Goal: Information Seeking & Learning: Learn about a topic

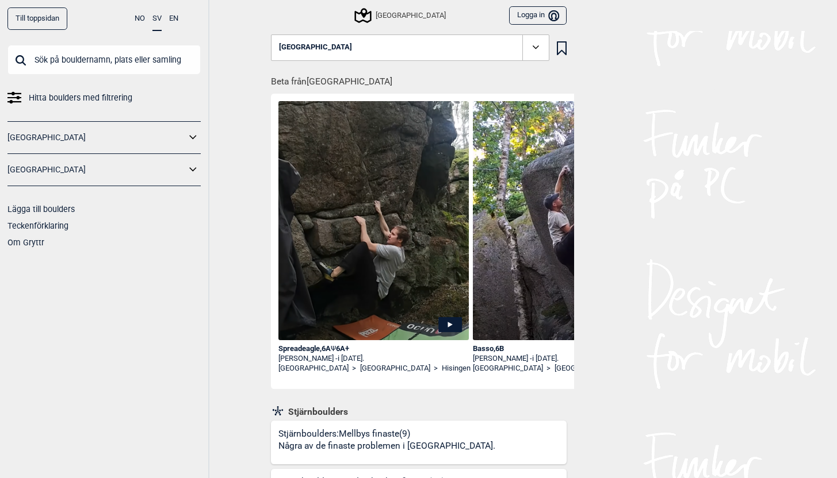
click at [92, 99] on span "Hitta boulders med filtrering" at bounding box center [81, 98] width 104 height 17
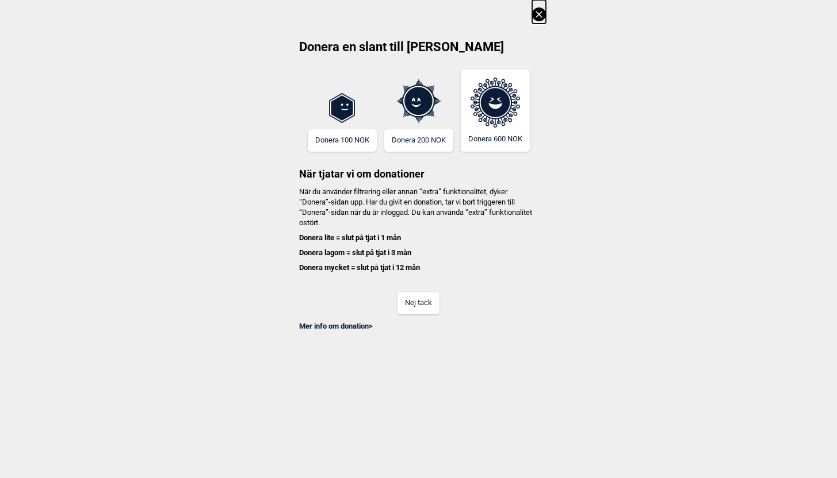
click at [413, 296] on button "Nej tack" at bounding box center [418, 303] width 42 height 22
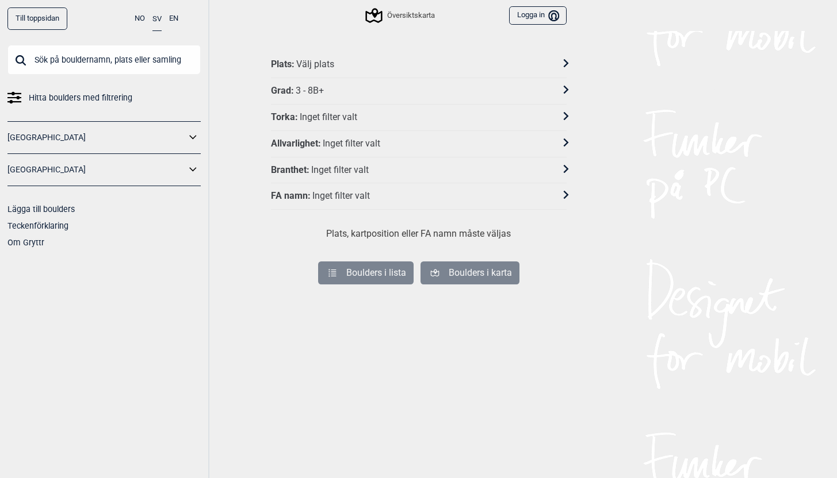
click at [510, 91] on div "Grad : 3 - 8B+" at bounding box center [411, 91] width 281 height 12
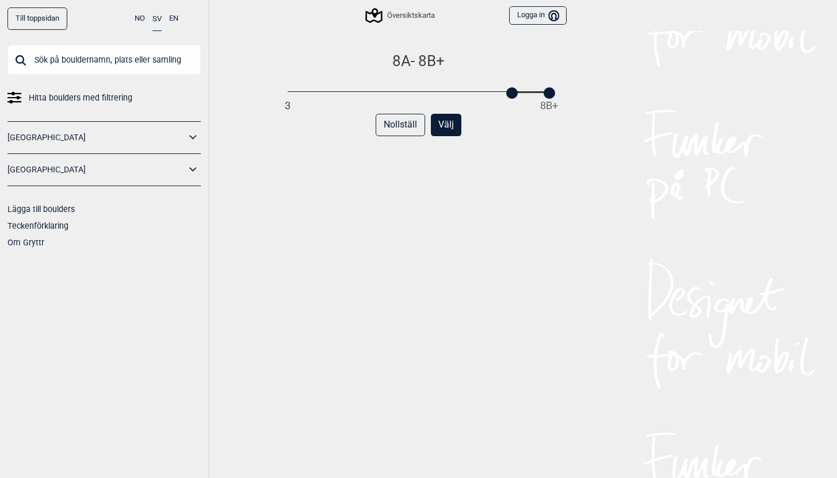
drag, startPoint x: 289, startPoint y: 94, endPoint x: 509, endPoint y: 91, distance: 220.3
click at [509, 91] on div at bounding box center [512, 93] width 12 height 12
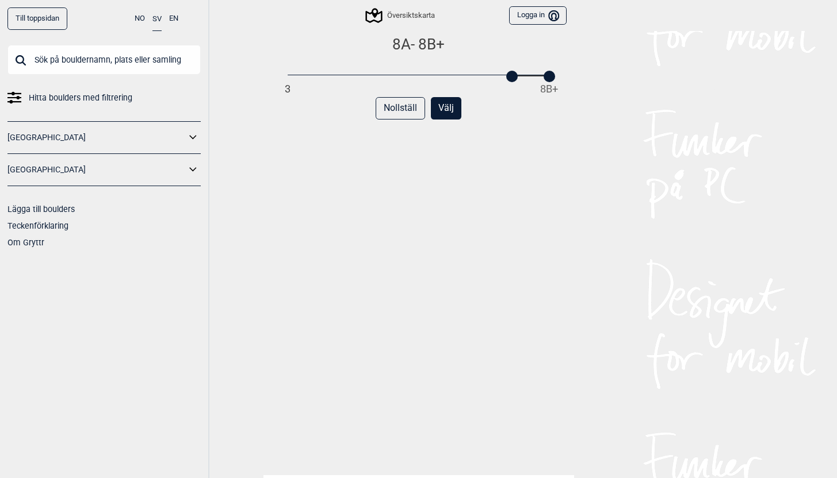
scroll to position [17, 0]
drag, startPoint x: 545, startPoint y: 77, endPoint x: 520, endPoint y: 80, distance: 25.5
click at [520, 80] on div "8A - 8A+ 3 8B+ Nollställ Välj" at bounding box center [419, 260] width 296 height 450
click at [447, 108] on button "Välj" at bounding box center [446, 108] width 30 height 22
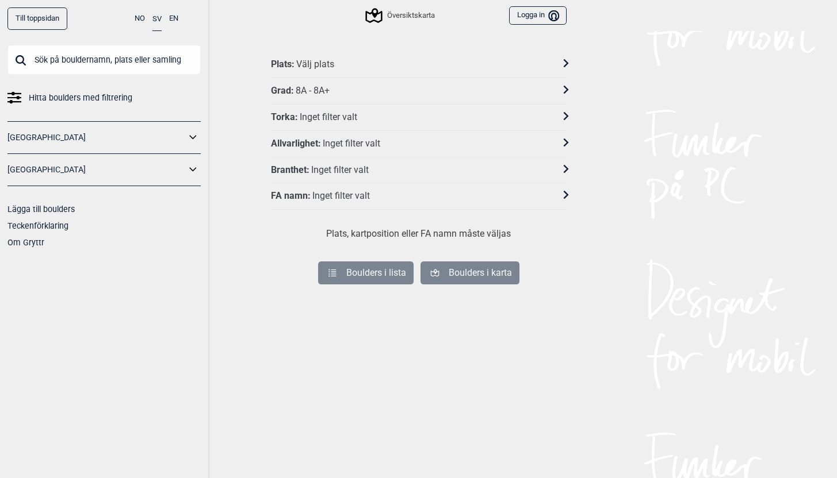
click at [371, 64] on div "Plats : Välj plats" at bounding box center [411, 65] width 281 height 12
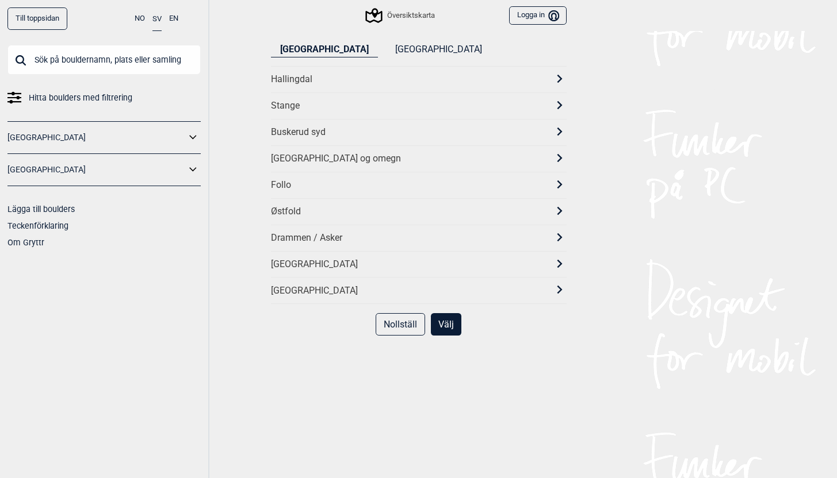
click at [386, 47] on button "[GEOGRAPHIC_DATA]" at bounding box center [438, 50] width 105 height 16
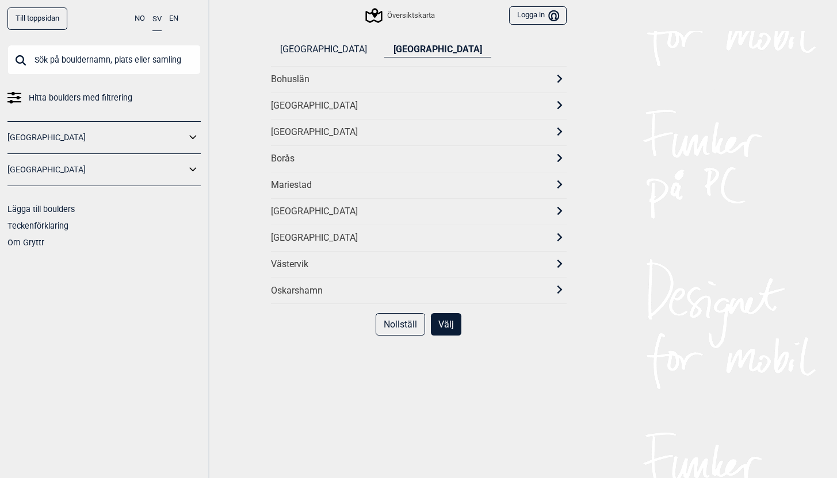
click at [560, 78] on icon at bounding box center [559, 79] width 8 height 8
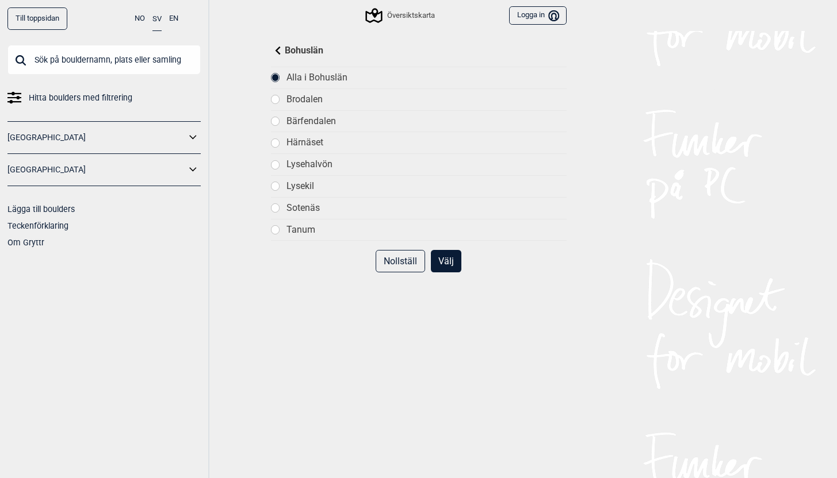
click at [448, 262] on button "Välj" at bounding box center [446, 261] width 30 height 22
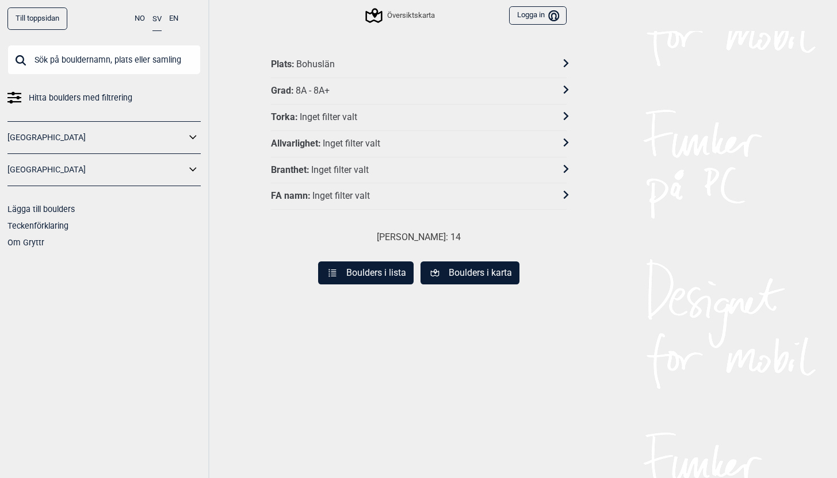
click at [558, 59] on div at bounding box center [558, 64] width 15 height 17
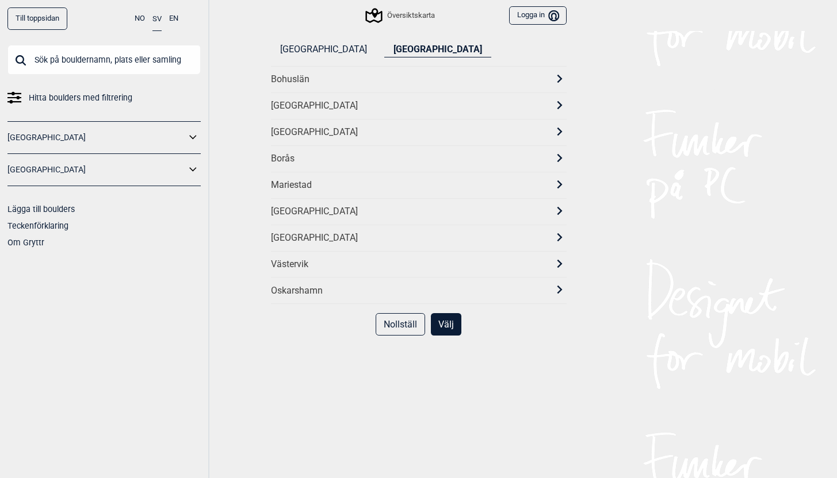
click at [550, 126] on div "[GEOGRAPHIC_DATA]" at bounding box center [419, 132] width 296 height 26
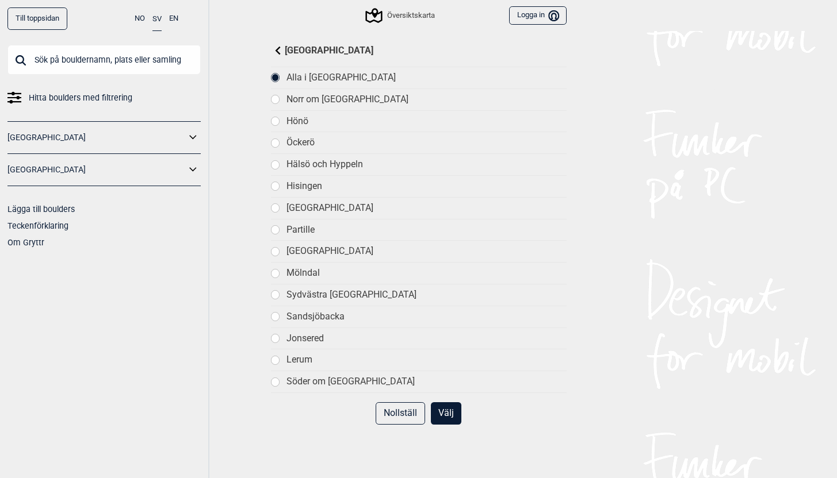
click at [447, 410] on button "Välj" at bounding box center [446, 414] width 30 height 22
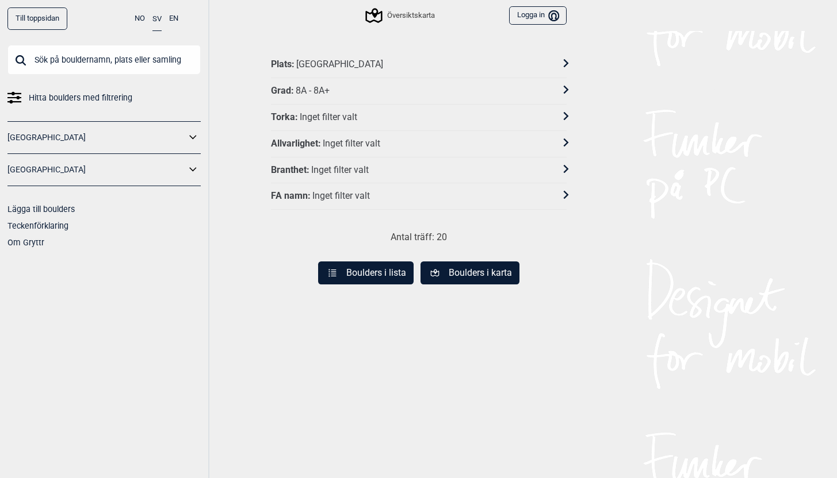
click at [382, 269] on button "Boulders i lista" at bounding box center [365, 273] width 95 height 23
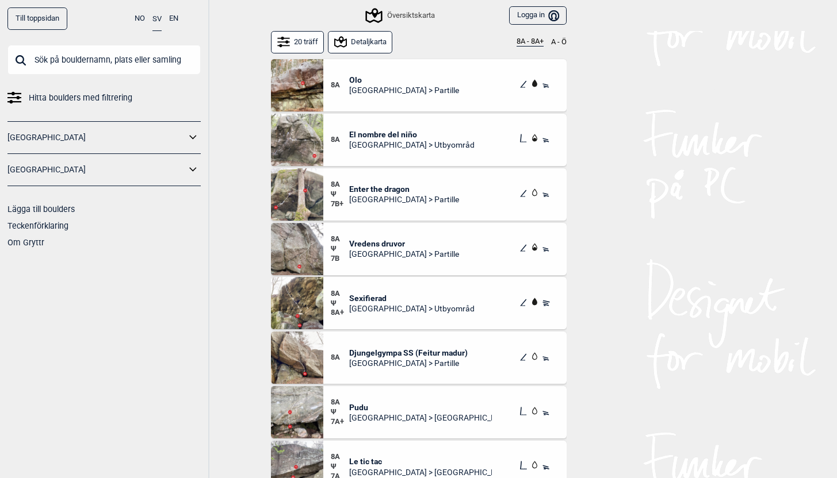
click at [379, 244] on span "Vredens druvor" at bounding box center [404, 244] width 110 height 10
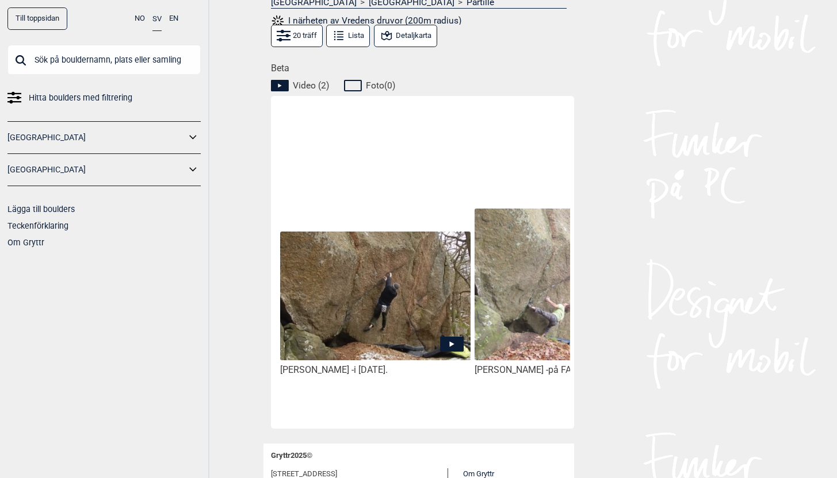
click at [449, 346] on icon at bounding box center [451, 345] width 5 height 6
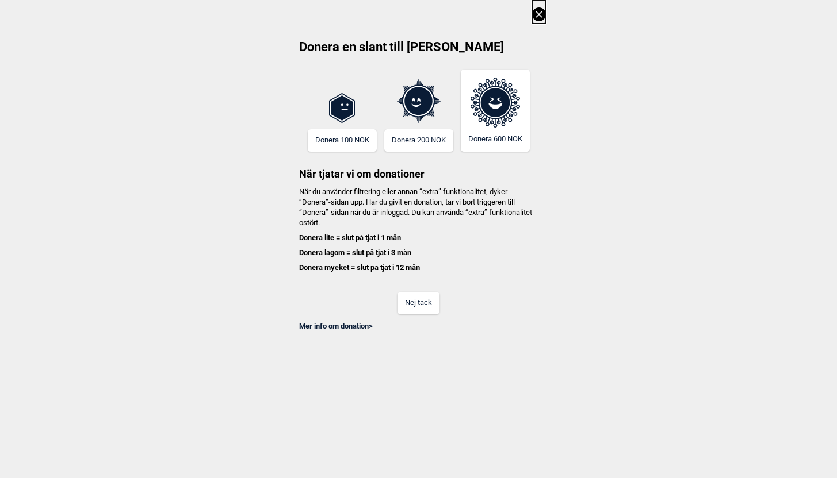
click at [417, 300] on button "Nej tack" at bounding box center [418, 303] width 42 height 22
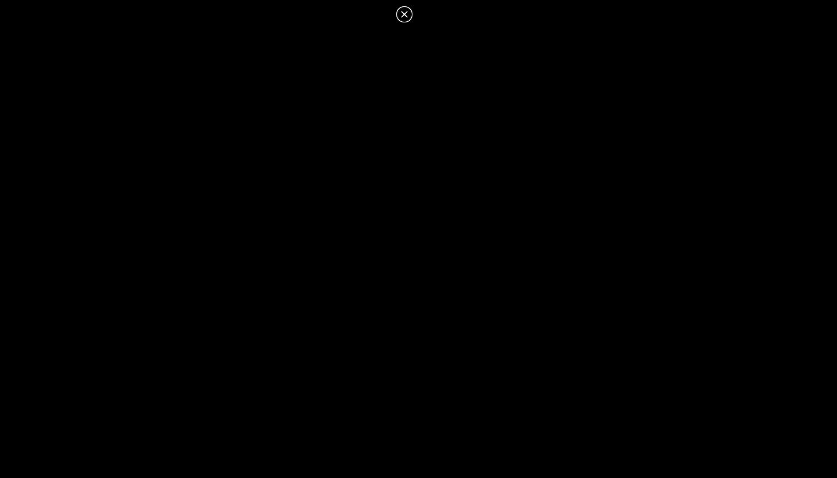
click at [400, 12] on icon at bounding box center [404, 14] width 14 height 14
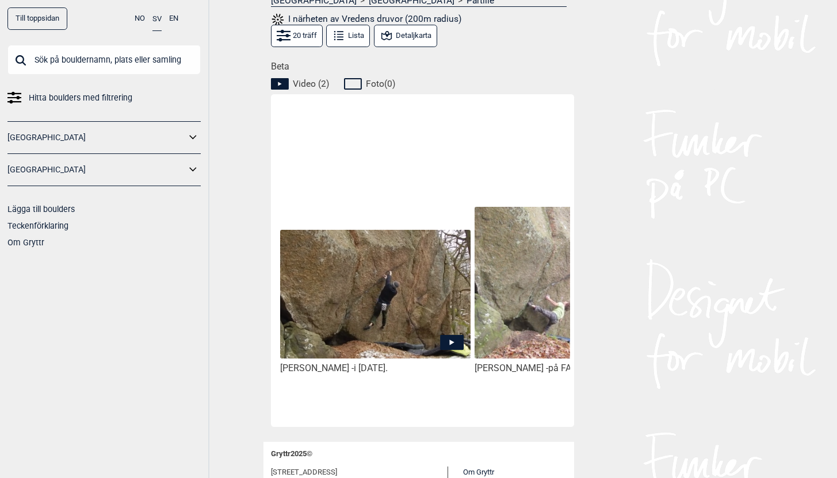
scroll to position [517, 0]
click at [550, 307] on img at bounding box center [569, 282] width 190 height 153
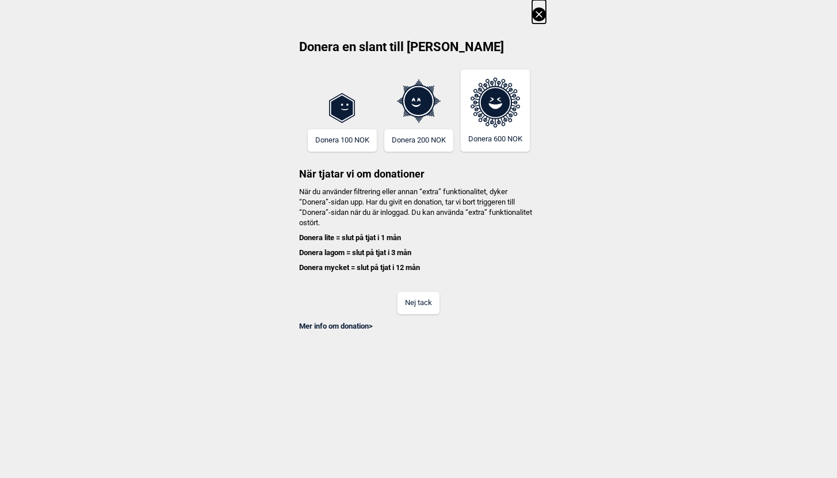
click at [427, 304] on button "Nej tack" at bounding box center [418, 303] width 42 height 22
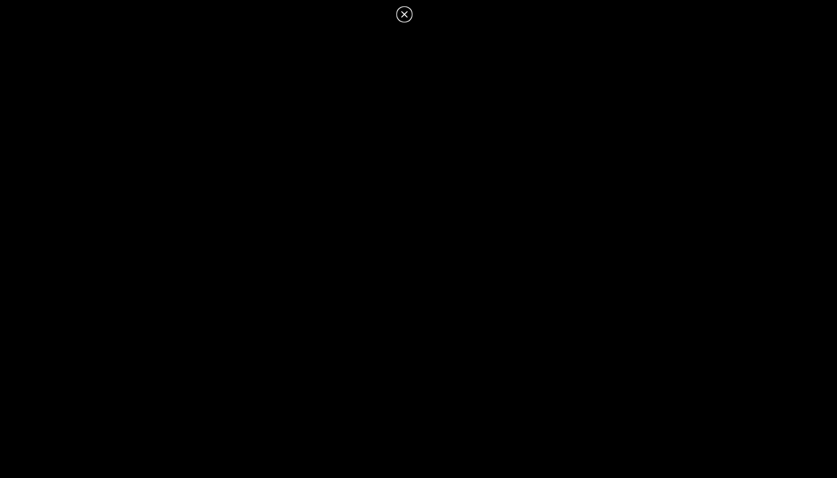
click at [402, 13] on icon at bounding box center [404, 14] width 14 height 14
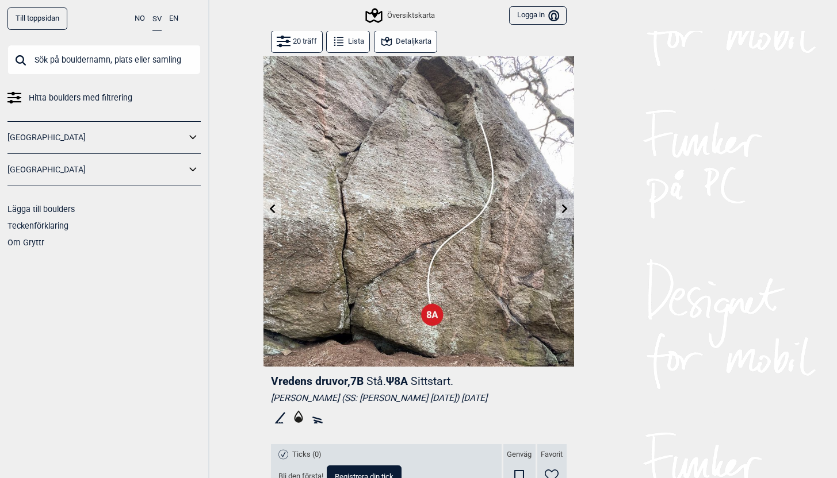
scroll to position [0, 0]
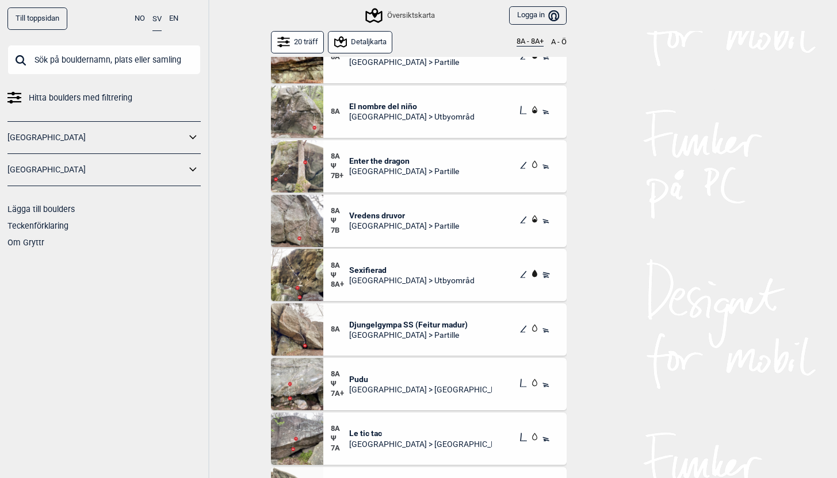
scroll to position [29, 0]
click at [406, 325] on span "Djungelgympa SS (Feitur madur)" at bounding box center [408, 324] width 118 height 10
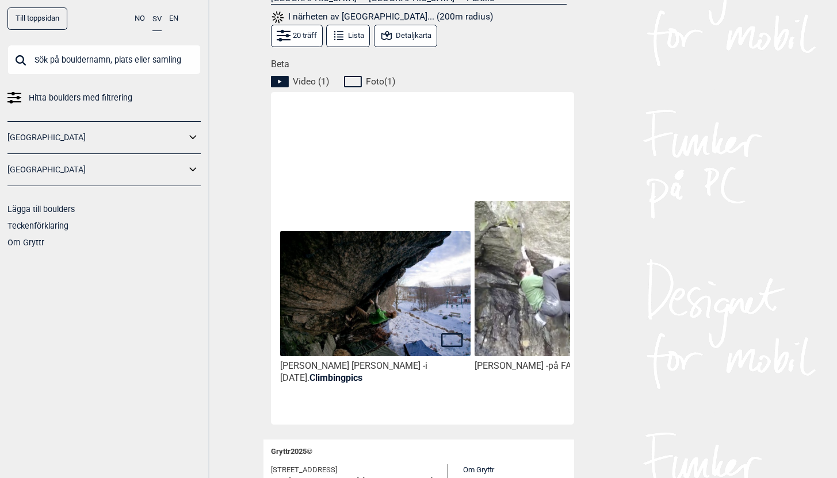
scroll to position [0, 97]
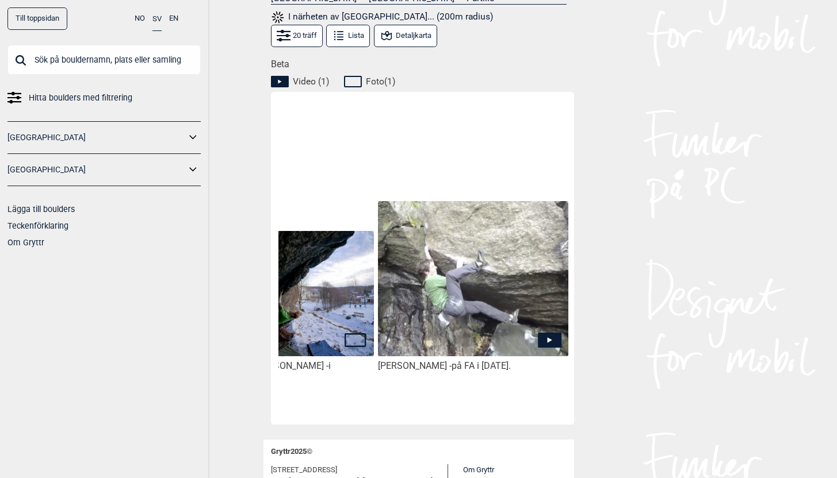
click at [497, 306] on img at bounding box center [473, 279] width 190 height 156
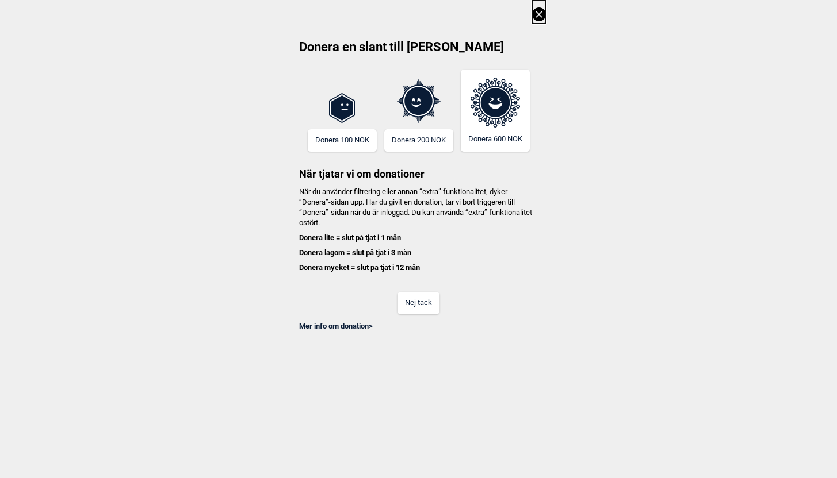
click at [431, 308] on button "Nej tack" at bounding box center [418, 303] width 42 height 22
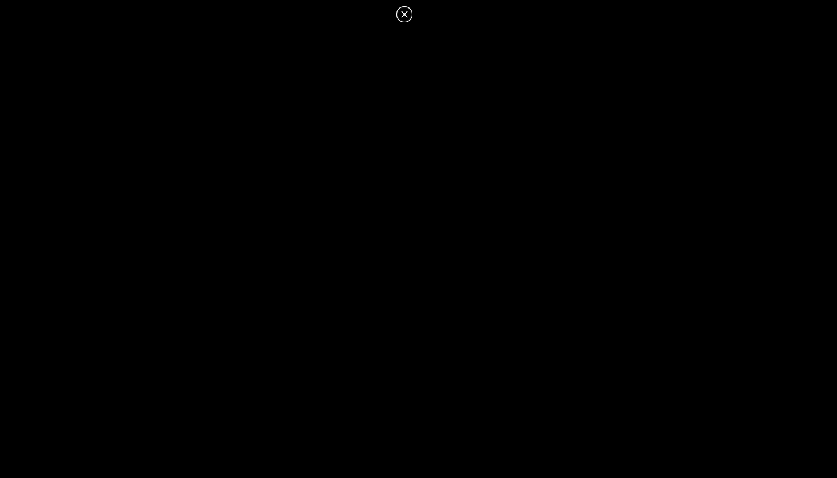
click at [409, 12] on icon at bounding box center [404, 14] width 14 height 14
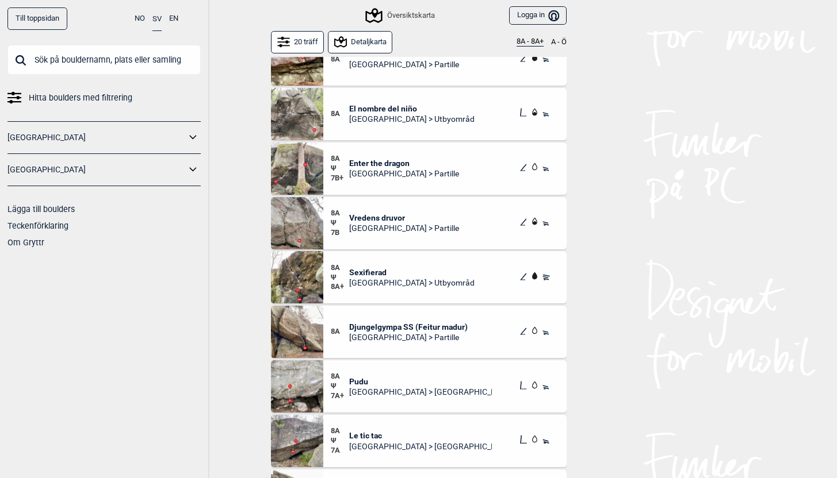
scroll to position [87, 0]
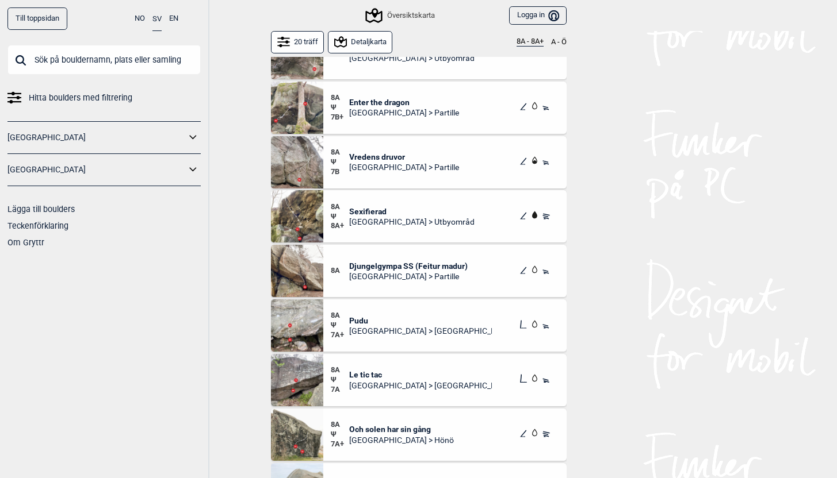
click at [361, 321] on span "Pudu" at bounding box center [420, 321] width 143 height 10
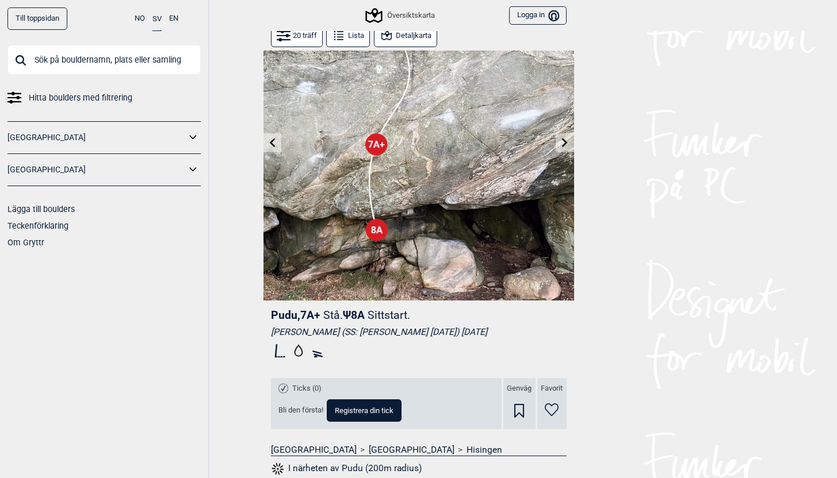
scroll to position [67, 0]
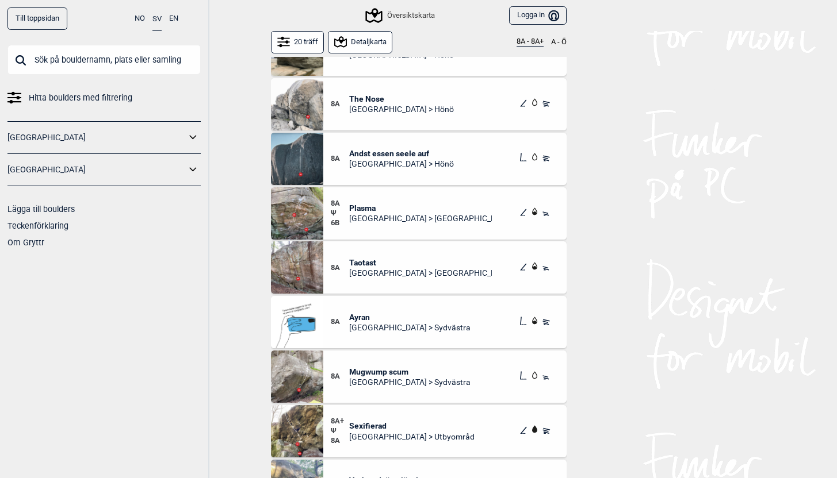
scroll to position [529, 0]
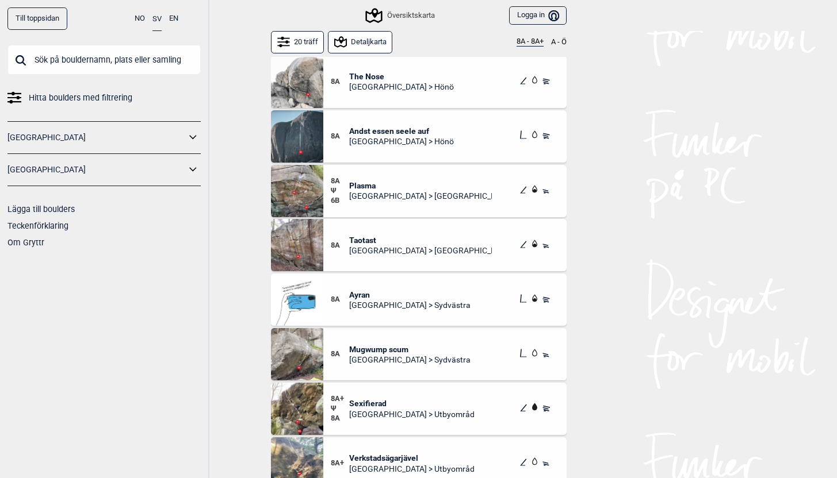
click at [389, 355] on span "[GEOGRAPHIC_DATA] > Sydvästra" at bounding box center [409, 360] width 121 height 10
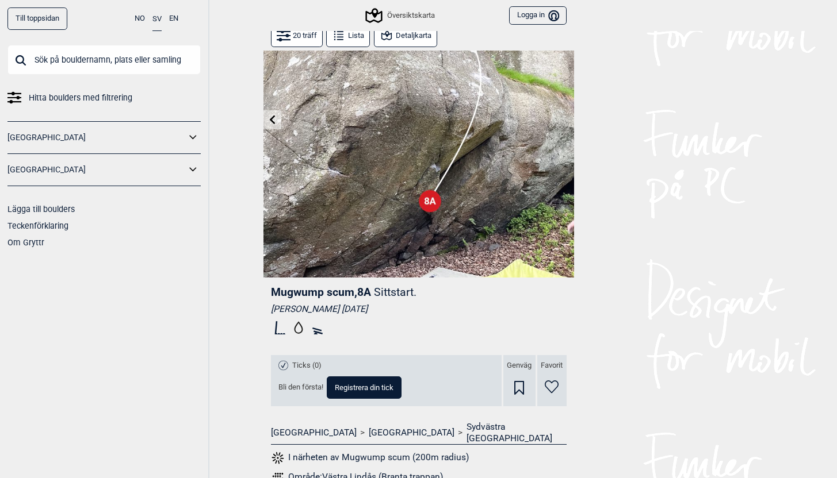
scroll to position [229, 0]
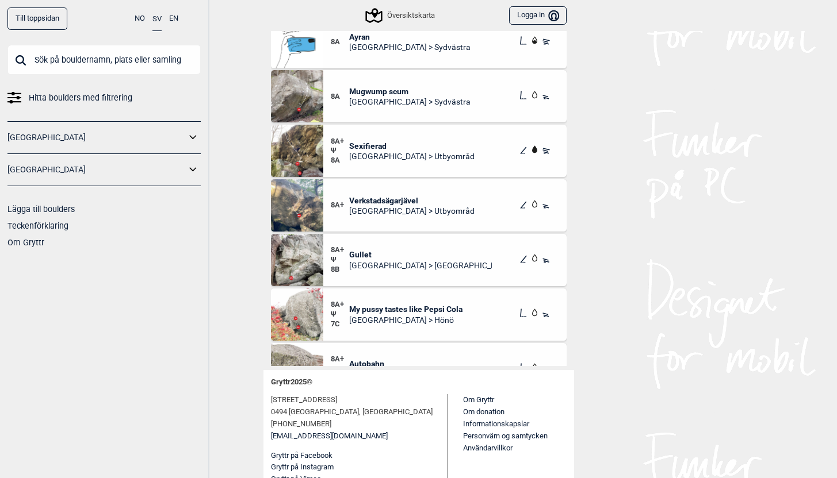
scroll to position [598, 0]
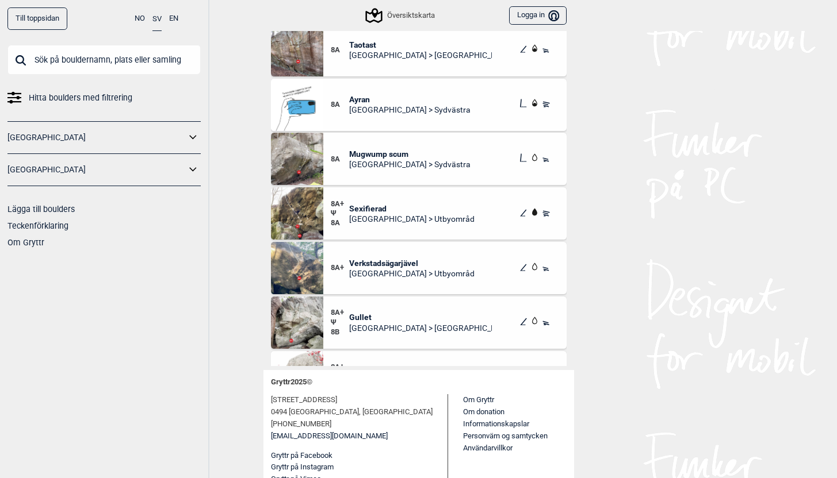
click at [374, 330] on span "[GEOGRAPHIC_DATA] > [GEOGRAPHIC_DATA]" at bounding box center [420, 328] width 143 height 10
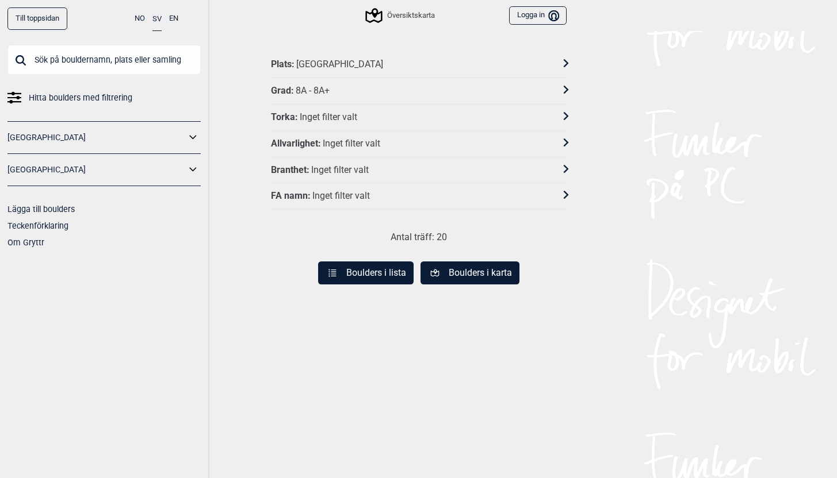
click at [428, 66] on div "Plats : [GEOGRAPHIC_DATA]" at bounding box center [411, 65] width 281 height 12
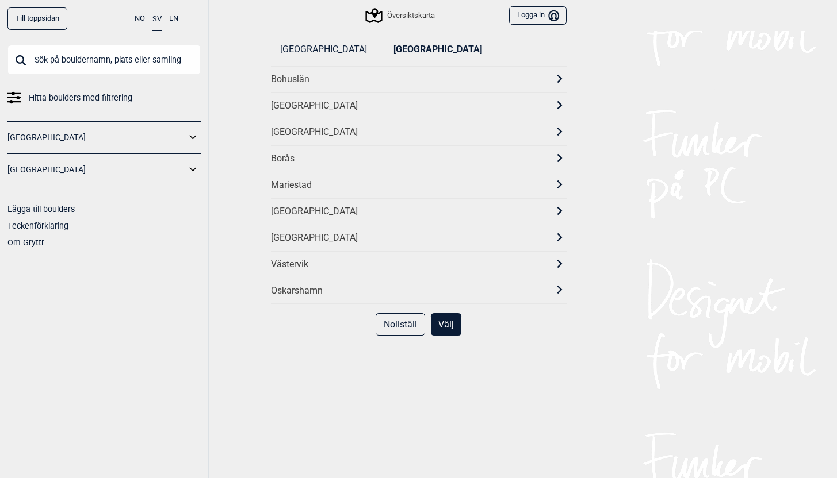
click at [385, 79] on div "Bohuslän" at bounding box center [408, 80] width 275 height 12
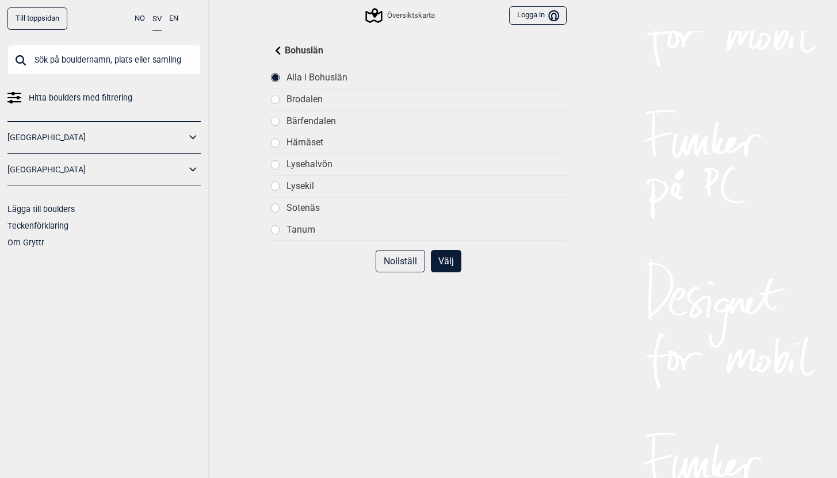
click at [443, 259] on button "Välj" at bounding box center [446, 261] width 30 height 22
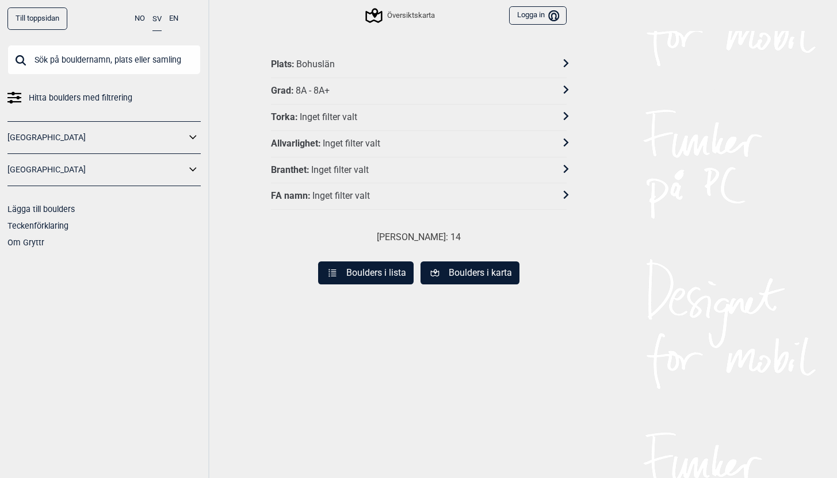
click at [388, 275] on button "Boulders i lista" at bounding box center [365, 273] width 95 height 23
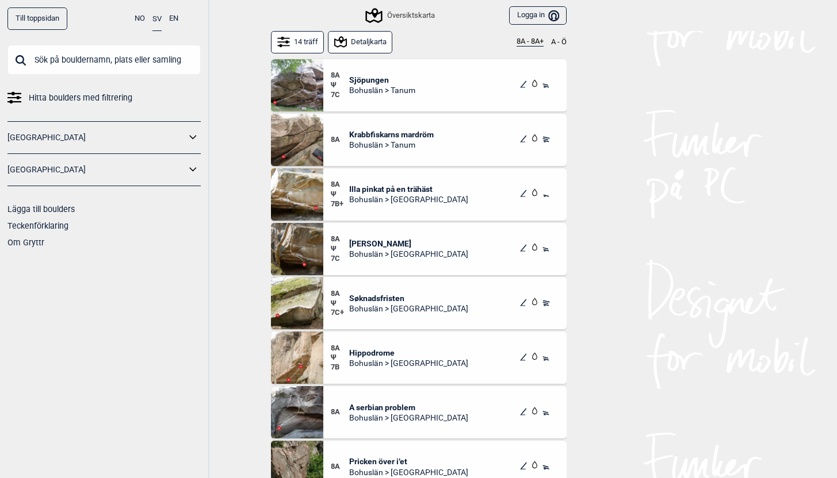
click at [374, 76] on span "Sjöpungen" at bounding box center [382, 80] width 66 height 10
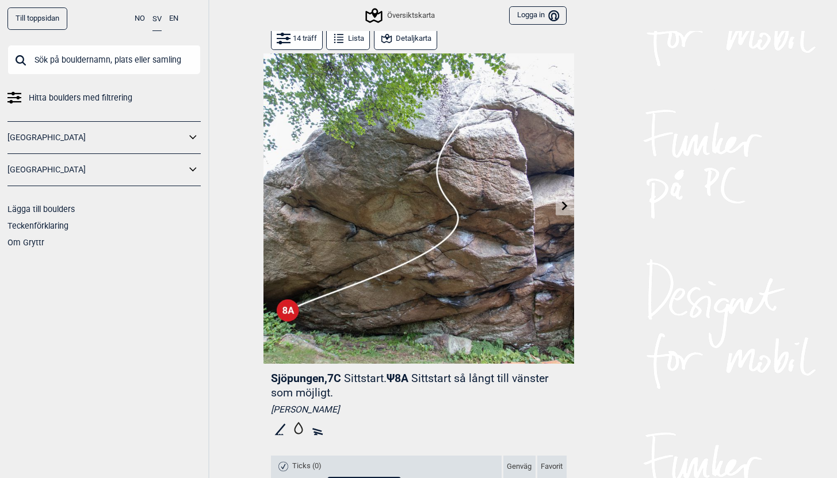
scroll to position [3, 0]
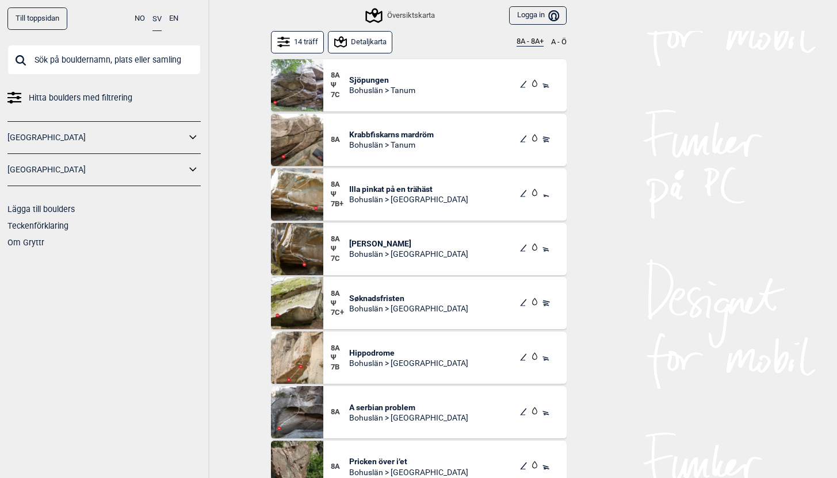
click at [388, 198] on span "Bohuslän > [GEOGRAPHIC_DATA]" at bounding box center [408, 199] width 119 height 10
click at [381, 246] on span "[PERSON_NAME]" at bounding box center [408, 244] width 119 height 10
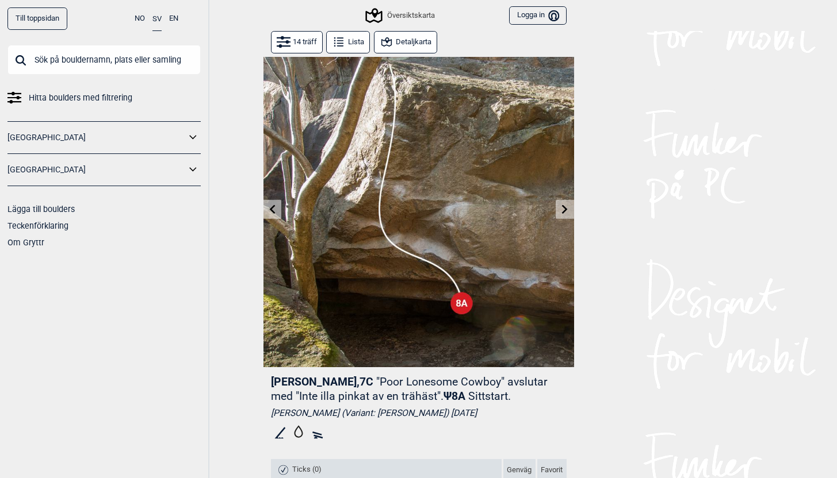
scroll to position [2, 0]
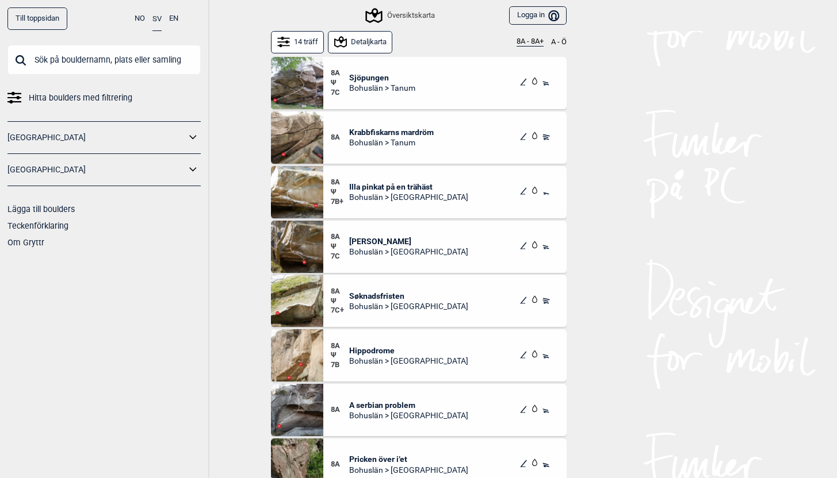
scroll to position [5, 0]
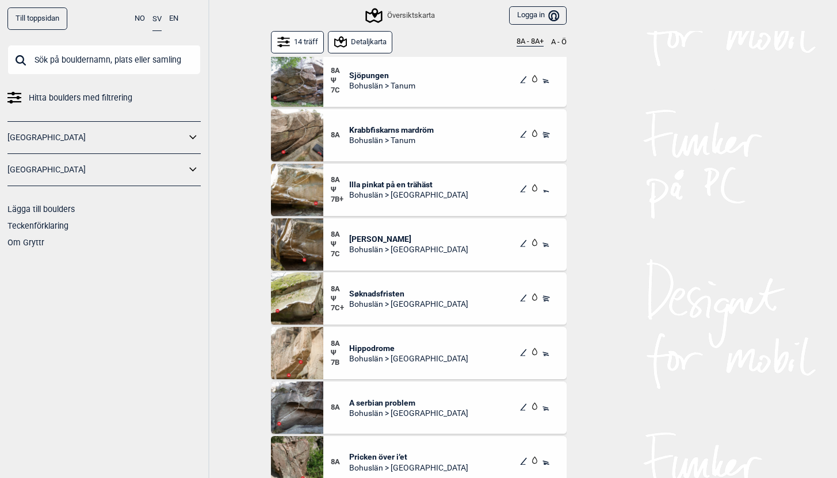
click at [386, 297] on span "Søknadsfristen" at bounding box center [408, 294] width 119 height 10
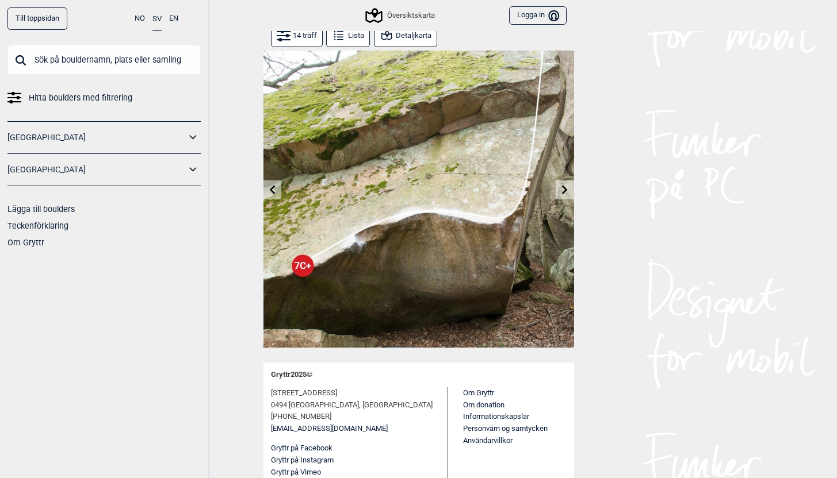
scroll to position [20, 0]
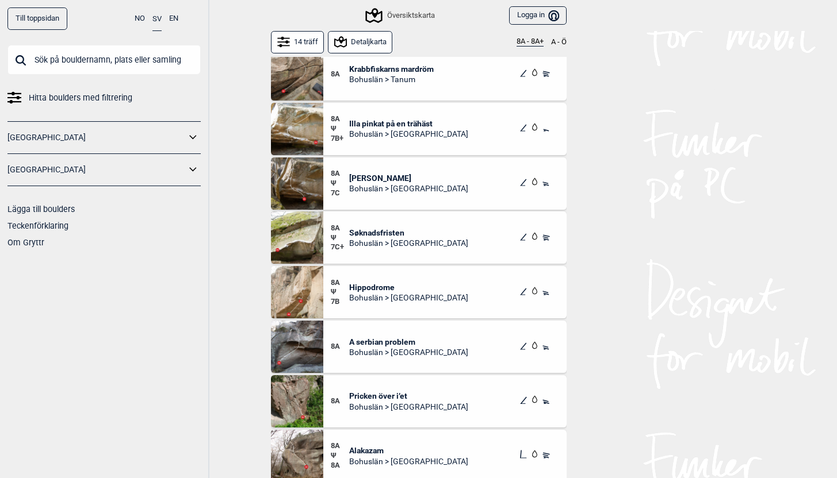
scroll to position [68, 0]
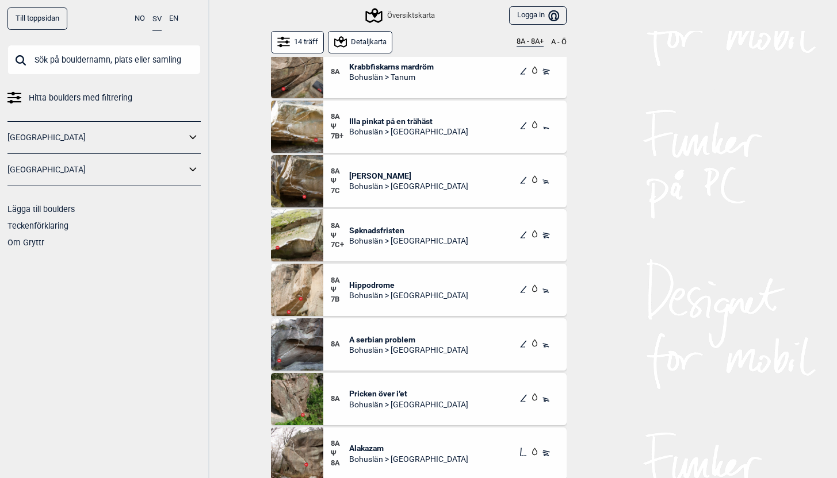
click at [381, 339] on span "A serbian problem" at bounding box center [408, 340] width 119 height 10
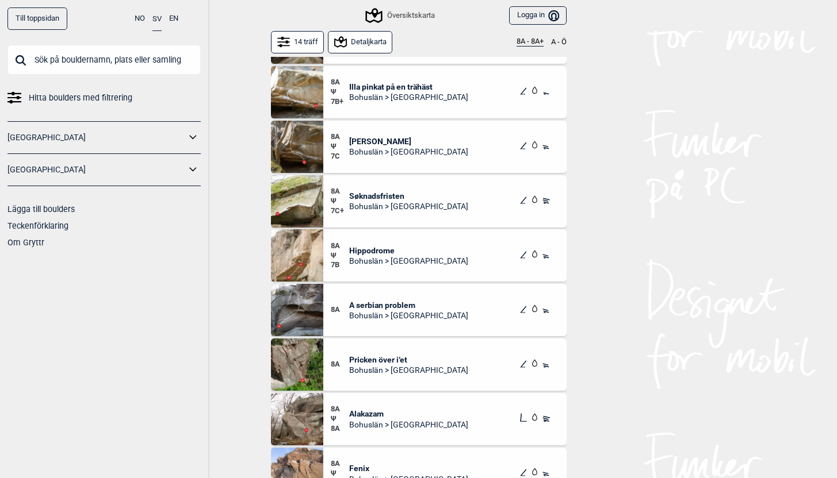
scroll to position [114, 0]
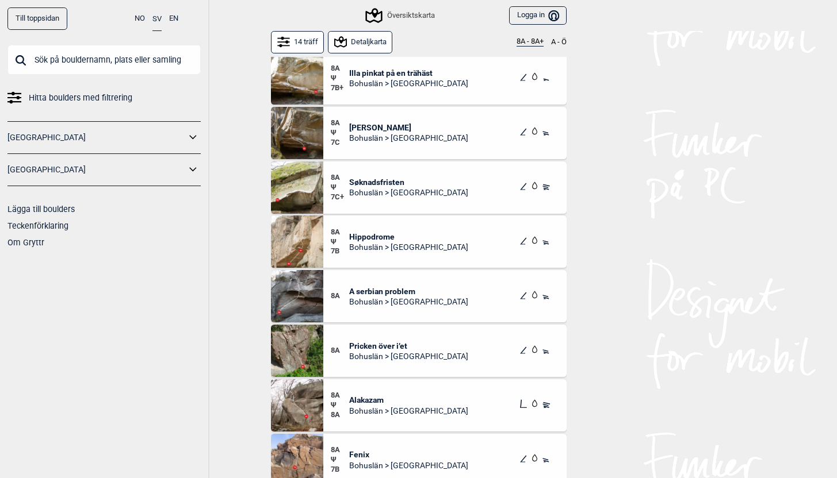
click at [382, 350] on span "Pricken över i’et" at bounding box center [408, 346] width 119 height 10
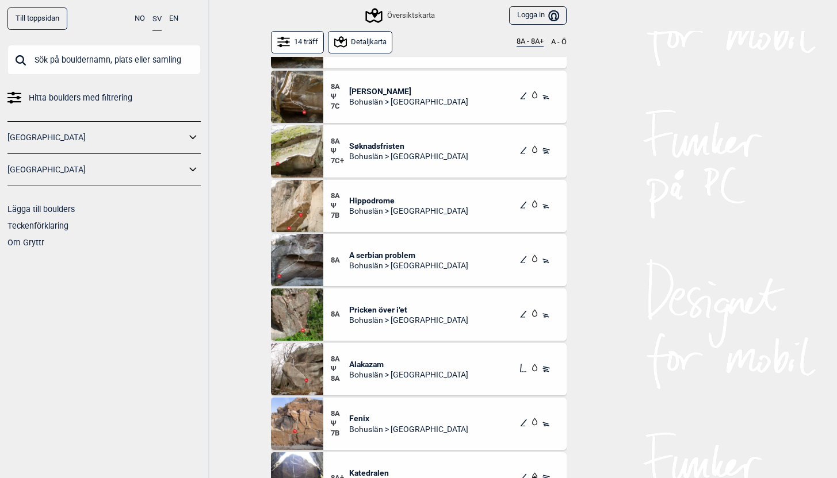
scroll to position [174, 0]
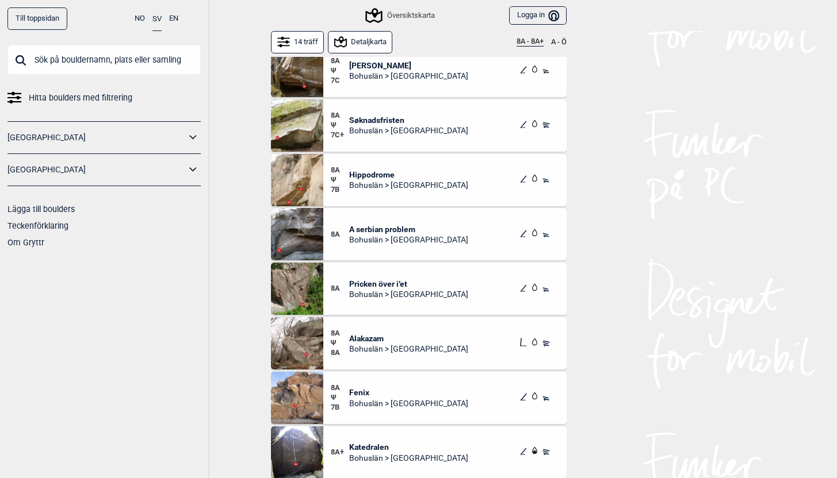
click at [363, 340] on span "Alakazam" at bounding box center [408, 339] width 119 height 10
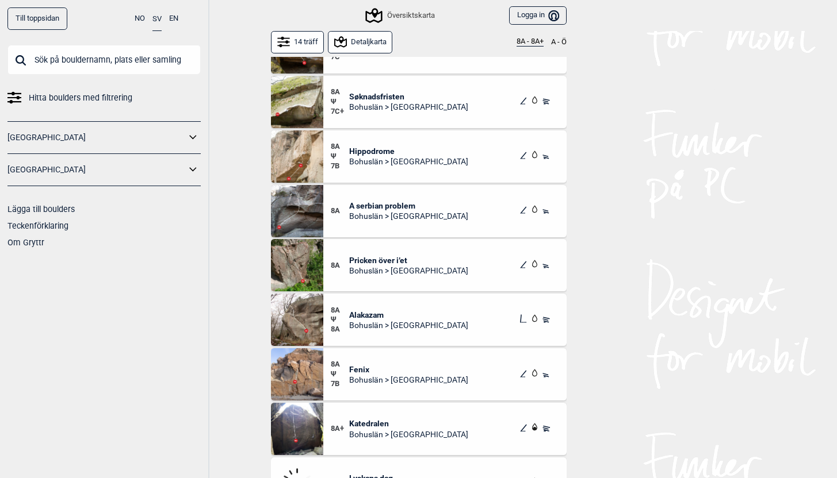
scroll to position [254, 0]
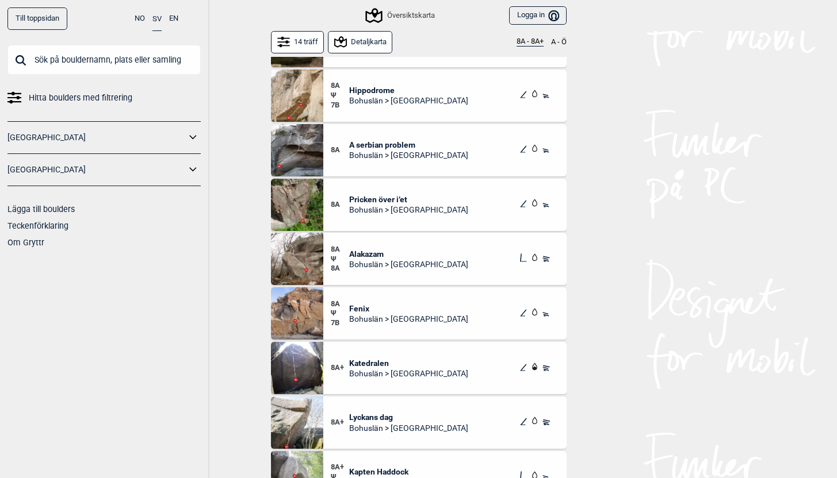
click at [361, 319] on span "Bohuslän > [GEOGRAPHIC_DATA]" at bounding box center [408, 319] width 119 height 10
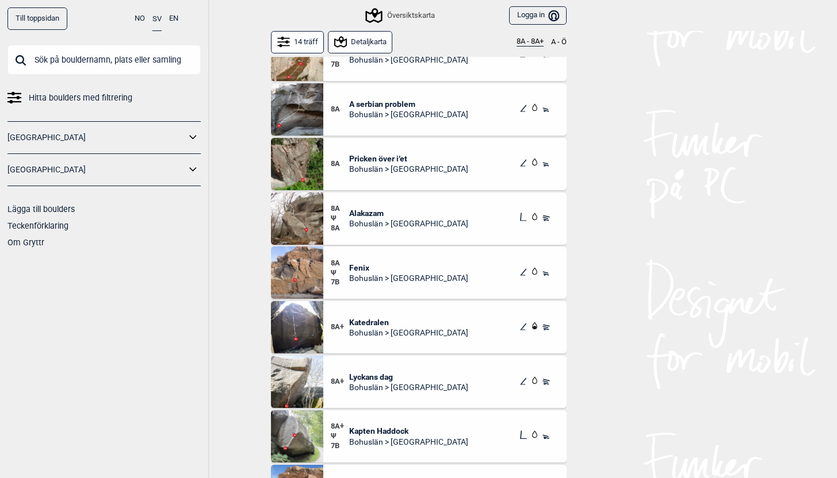
scroll to position [319, 0]
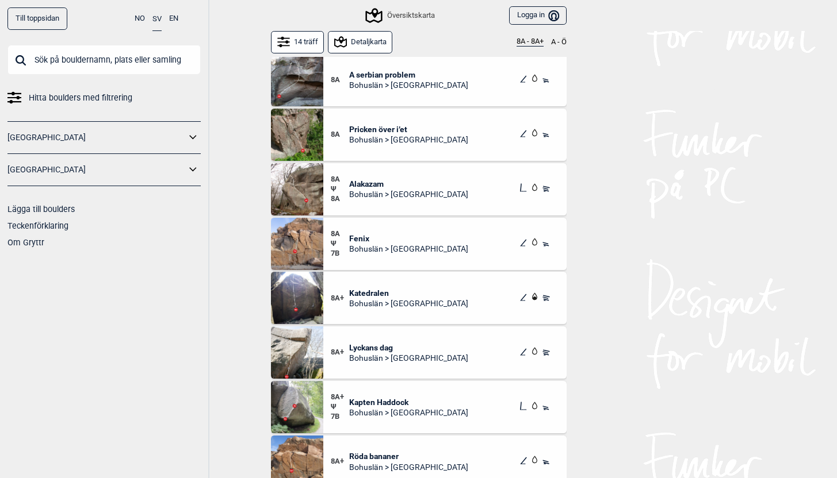
click at [401, 360] on span "Bohuslän > [GEOGRAPHIC_DATA]" at bounding box center [408, 358] width 119 height 10
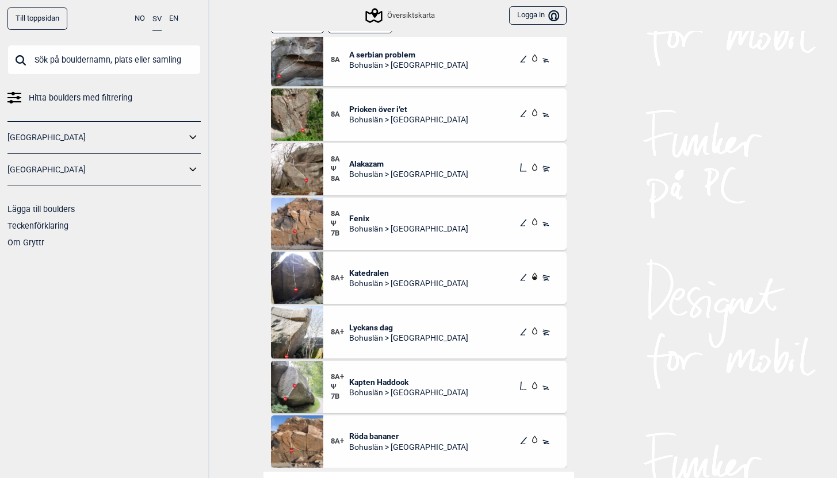
scroll to position [129, 0]
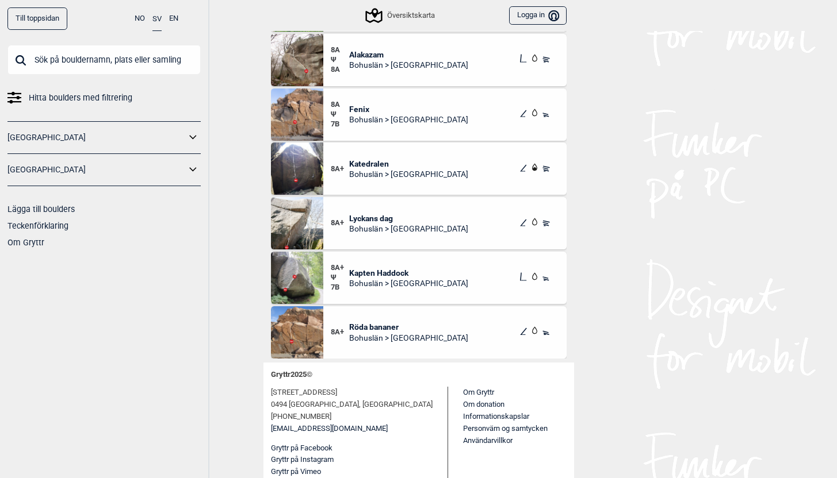
click at [355, 331] on span "Röda bananer" at bounding box center [408, 327] width 119 height 10
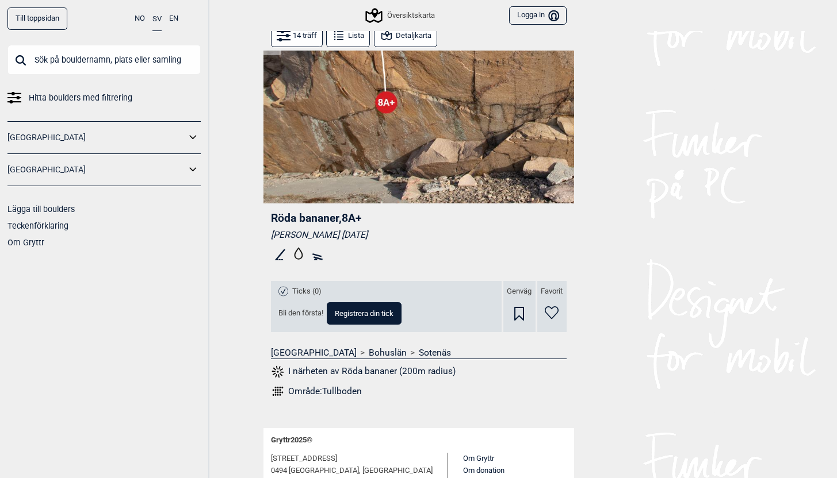
scroll to position [16, 0]
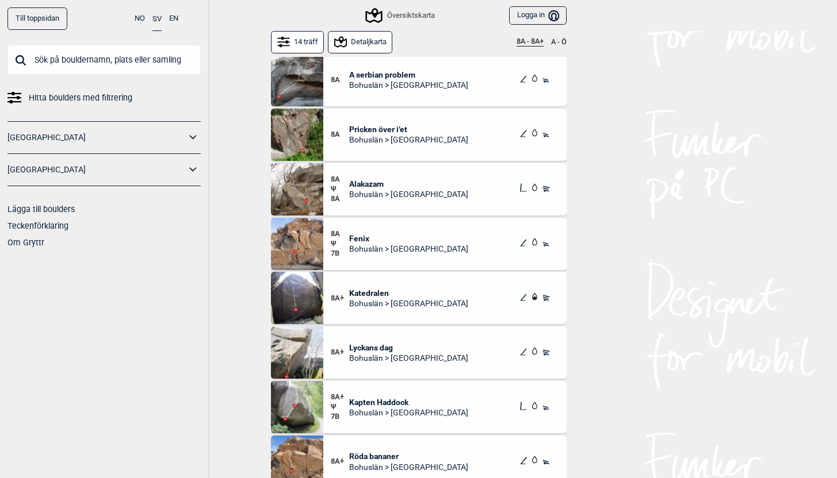
scroll to position [129, 0]
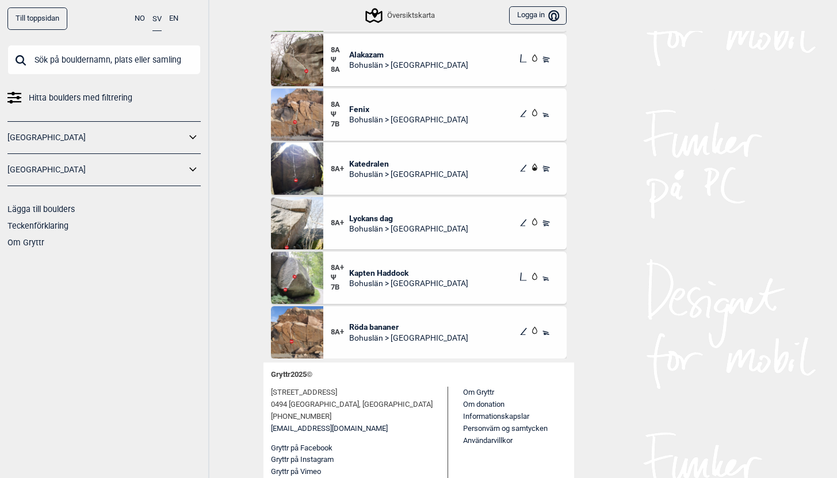
click at [313, 282] on img at bounding box center [297, 278] width 52 height 52
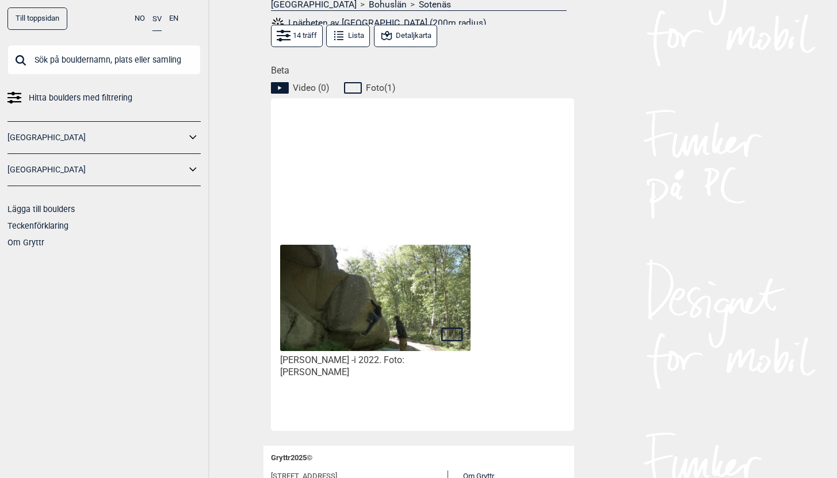
scroll to position [446, 0]
